Goal: Task Accomplishment & Management: Manage account settings

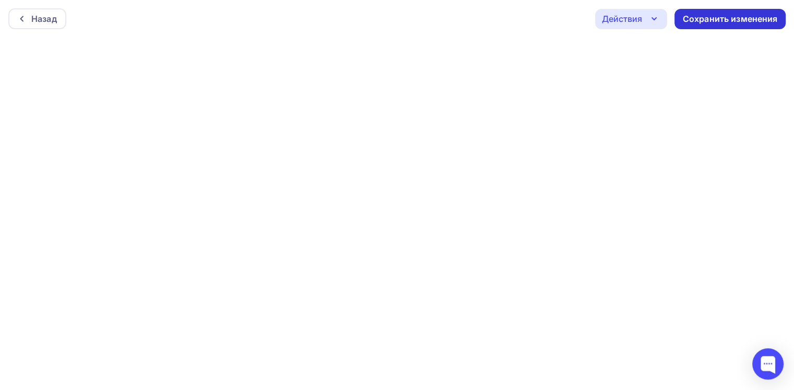
click at [724, 20] on div "Сохранить изменения" at bounding box center [730, 19] width 95 height 12
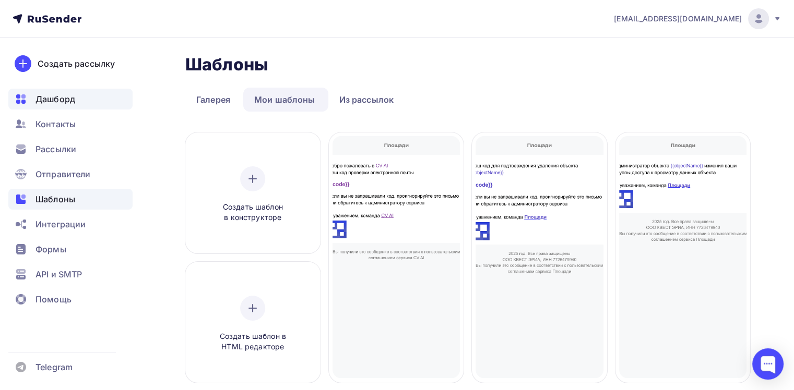
click at [79, 104] on div "Дашборд" at bounding box center [70, 99] width 124 height 21
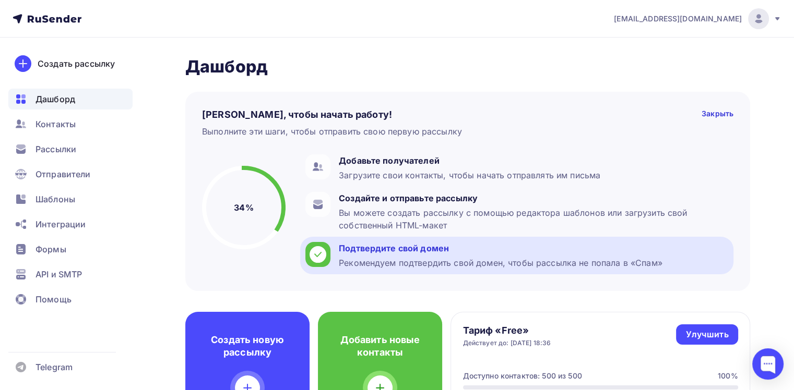
click at [397, 255] on div "Подтвердите свой домен Рекомендуем подтвердить свой домен, чтобы рассылка не по…" at bounding box center [501, 255] width 324 height 27
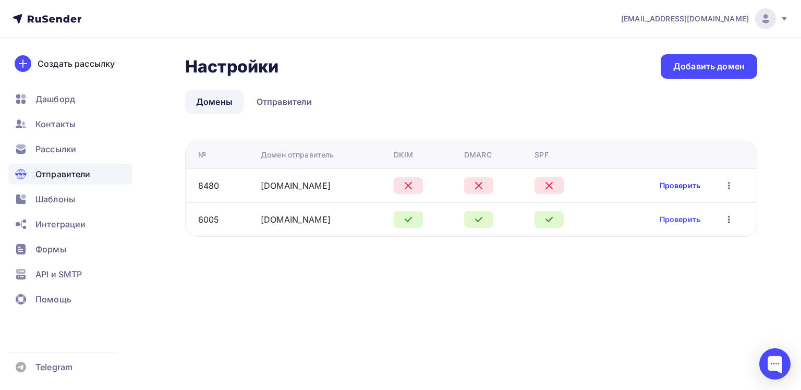
click at [685, 186] on link "Проверить" at bounding box center [680, 186] width 41 height 10
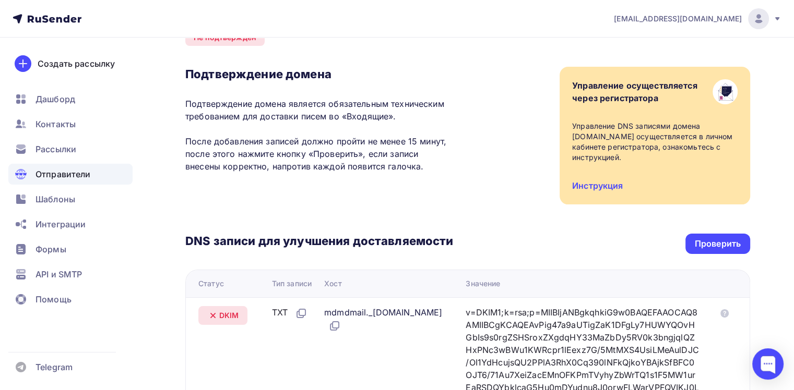
scroll to position [157, 0]
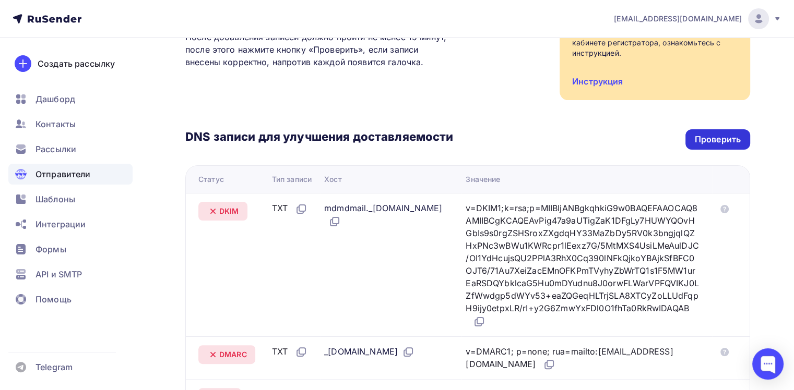
click at [719, 134] on div "Проверить" at bounding box center [718, 140] width 46 height 12
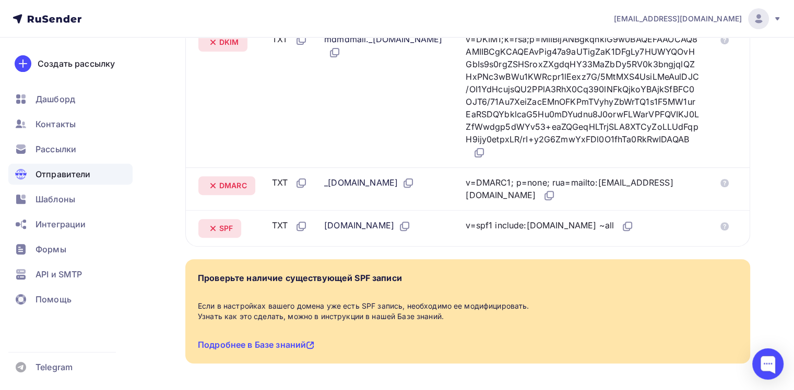
scroll to position [303, 0]
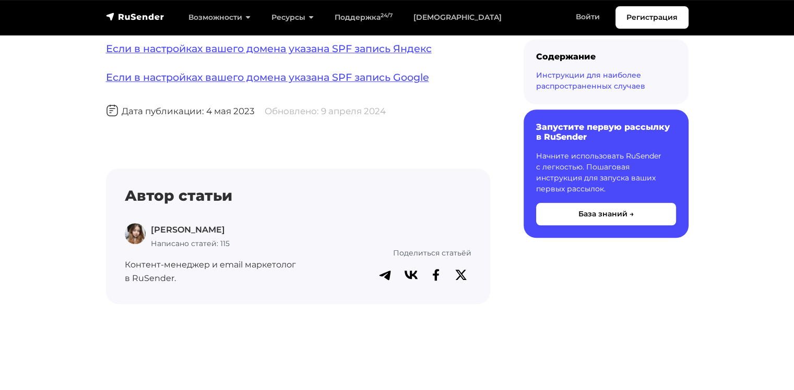
scroll to position [939, 0]
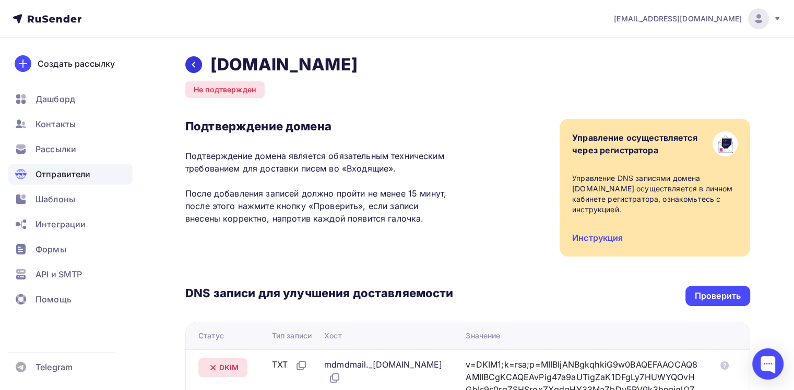
click at [196, 63] on icon at bounding box center [193, 65] width 8 height 8
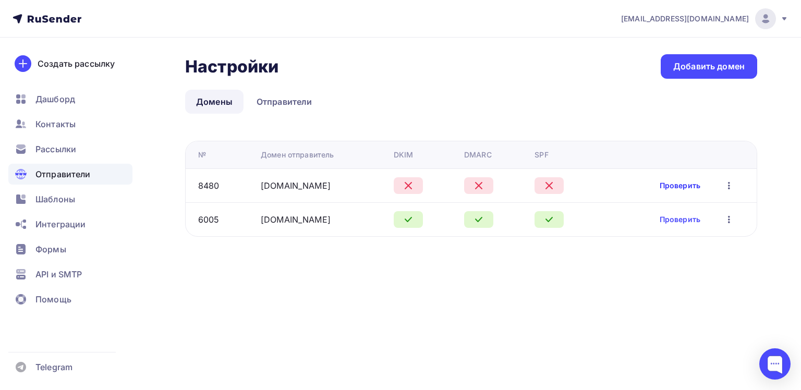
click at [674, 188] on link "Проверить" at bounding box center [680, 186] width 41 height 10
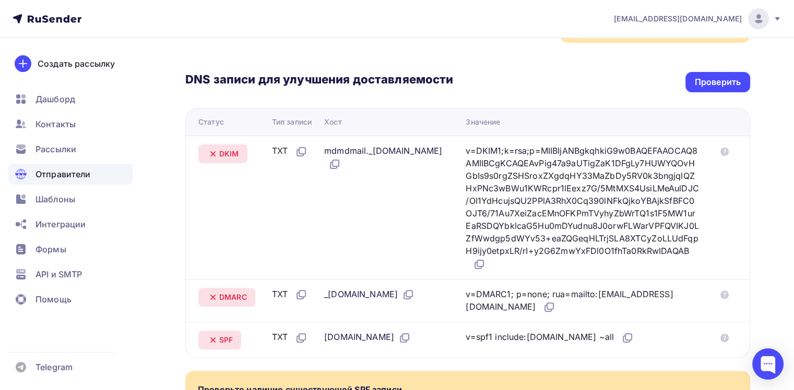
scroll to position [198, 0]
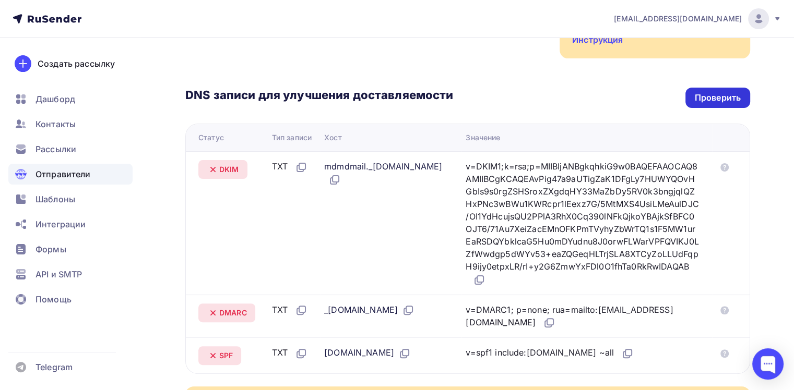
click at [699, 92] on div "Проверить" at bounding box center [718, 98] width 46 height 12
